Goal: Navigation & Orientation: Find specific page/section

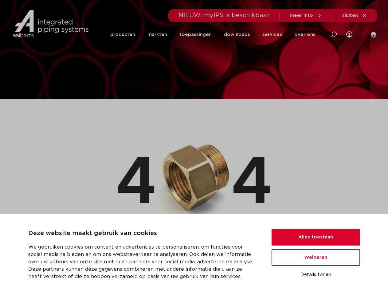
click at [194, 147] on img at bounding box center [194, 176] width 152 height 97
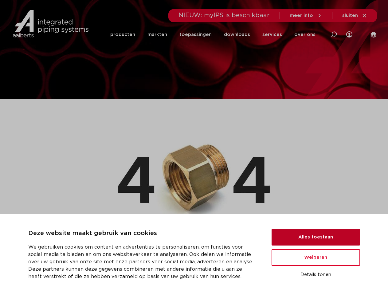
click at [316, 237] on button "Alles toestaan" at bounding box center [316, 237] width 88 height 17
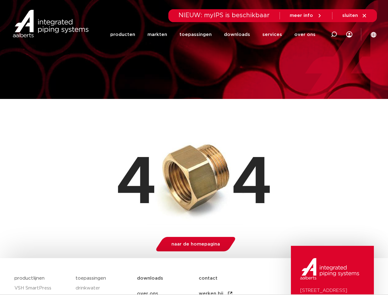
click at [316, 275] on img at bounding box center [329, 269] width 59 height 22
click at [216, 34] on li "toepassingen" at bounding box center [195, 34] width 45 height 25
click at [334, 34] on icon at bounding box center [333, 34] width 7 height 7
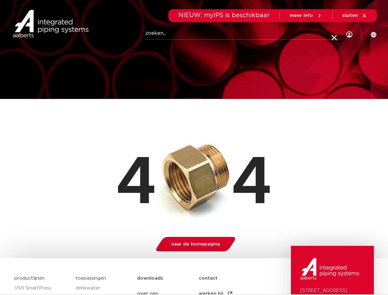
click at [355, 16] on span "sluiten" at bounding box center [350, 15] width 16 height 5
